Goal: Task Accomplishment & Management: Use online tool/utility

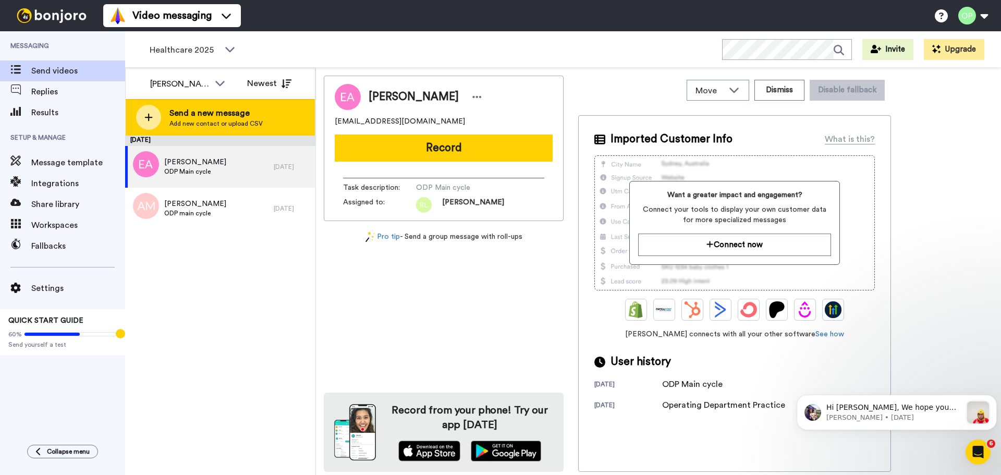
click at [191, 117] on span "Send a new message" at bounding box center [215, 113] width 93 height 13
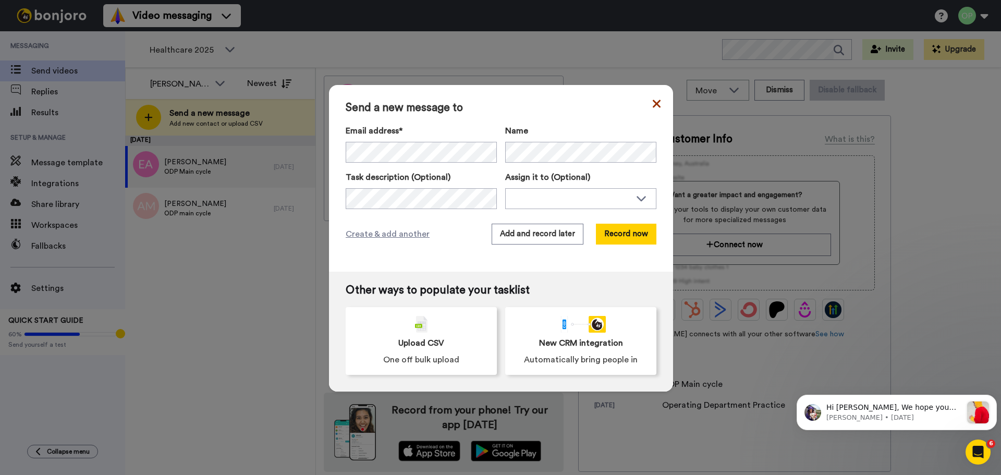
click at [653, 103] on icon at bounding box center [657, 104] width 8 height 13
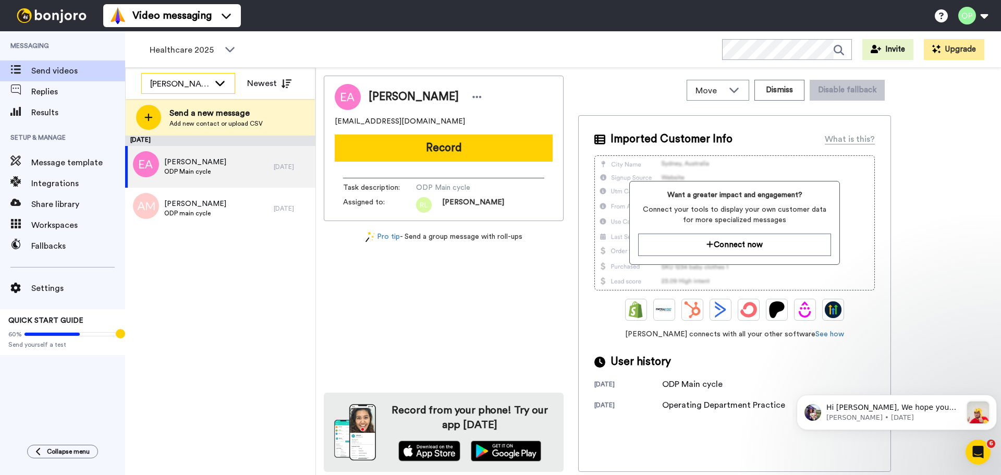
click at [211, 83] on div "[PERSON_NAME]" at bounding box center [188, 84] width 93 height 21
click at [278, 57] on div "Healthcare 2025 WORKSPACES View all All Lead Conversion Business School 2025 Le…" at bounding box center [563, 49] width 876 height 37
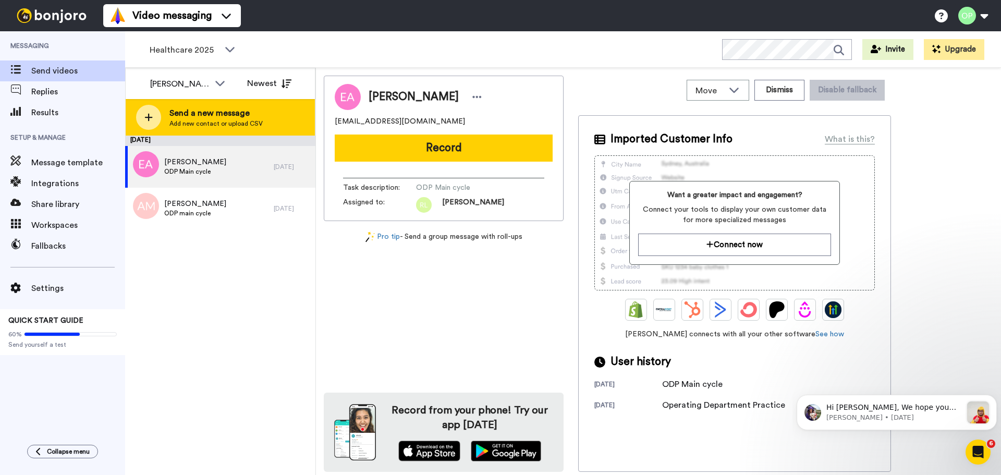
click at [203, 116] on span "Send a new message" at bounding box center [215, 113] width 93 height 13
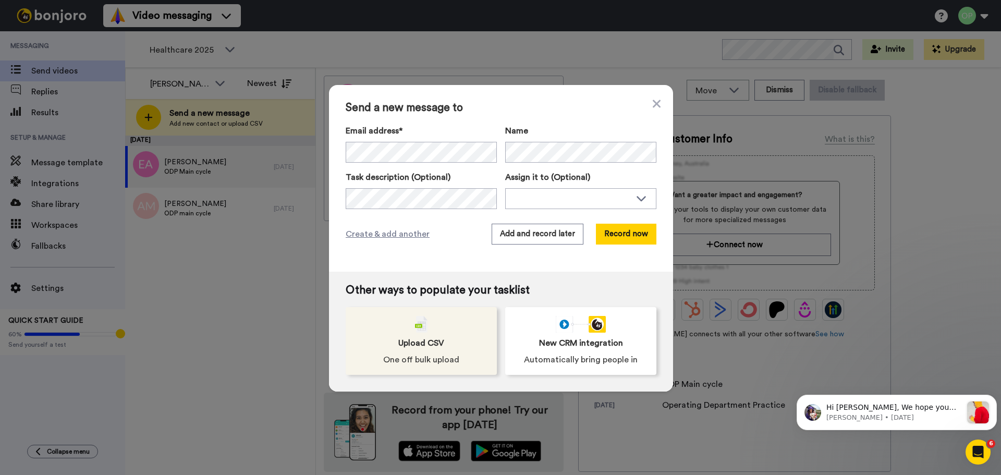
click at [415, 330] on img at bounding box center [421, 324] width 13 height 17
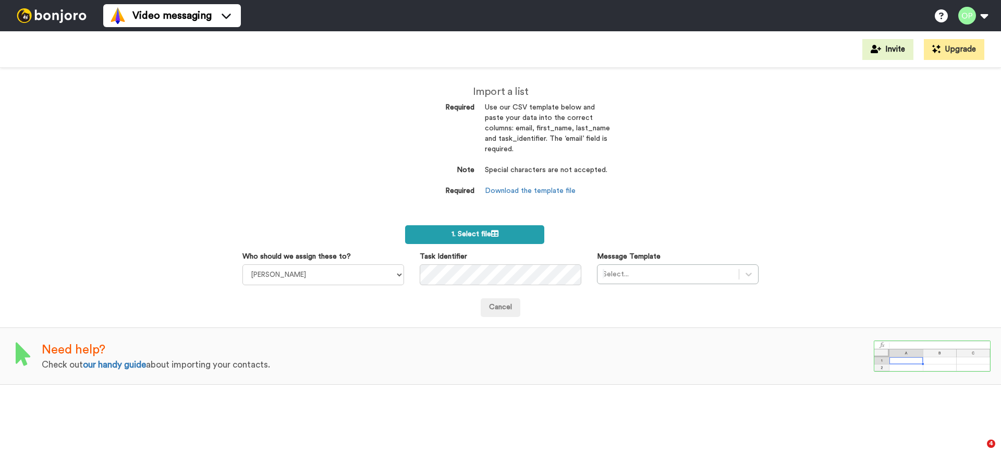
click at [463, 239] on label "1. Select file" at bounding box center [474, 234] width 139 height 19
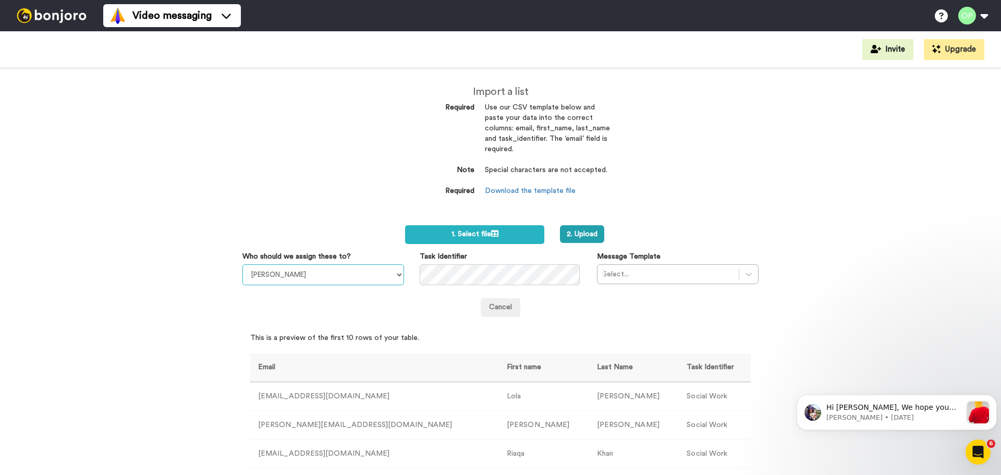
click at [350, 280] on select "[PERSON_NAME] [PERSON_NAME] [PERSON_NAME] [PERSON_NAME] [PERSON_NAME] [PERSON_N…" at bounding box center [323, 274] width 162 height 21
select select "4f32d8f4-0333-4524-bff2-317a11f1aa2b"
click at [242, 264] on select "Sandra Roper Cara Marie Burgess Joseph Adonu Teresa Bennett Dr Prasad Sreenivas…" at bounding box center [323, 274] width 162 height 21
click at [639, 273] on div at bounding box center [668, 274] width 131 height 13
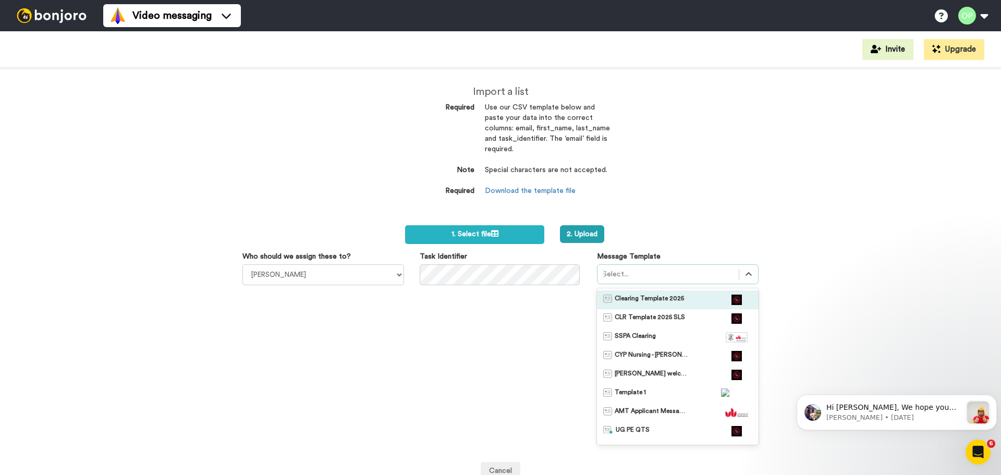
drag, startPoint x: 654, startPoint y: 302, endPoint x: 644, endPoint y: 301, distance: 10.5
click at [654, 302] on span "Clearing Template 2025" at bounding box center [649, 300] width 69 height 10
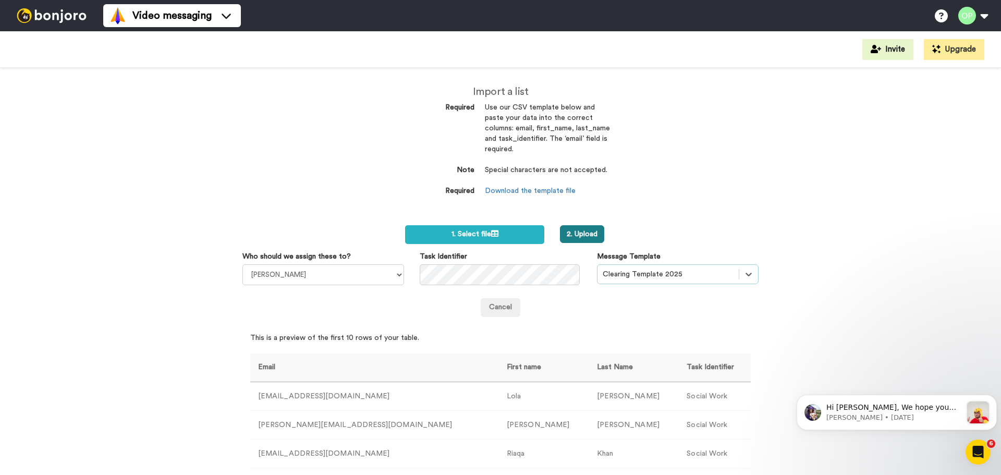
click at [580, 238] on button "2. Upload" at bounding box center [582, 234] width 44 height 18
